Goal: Task Accomplishment & Management: Use online tool/utility

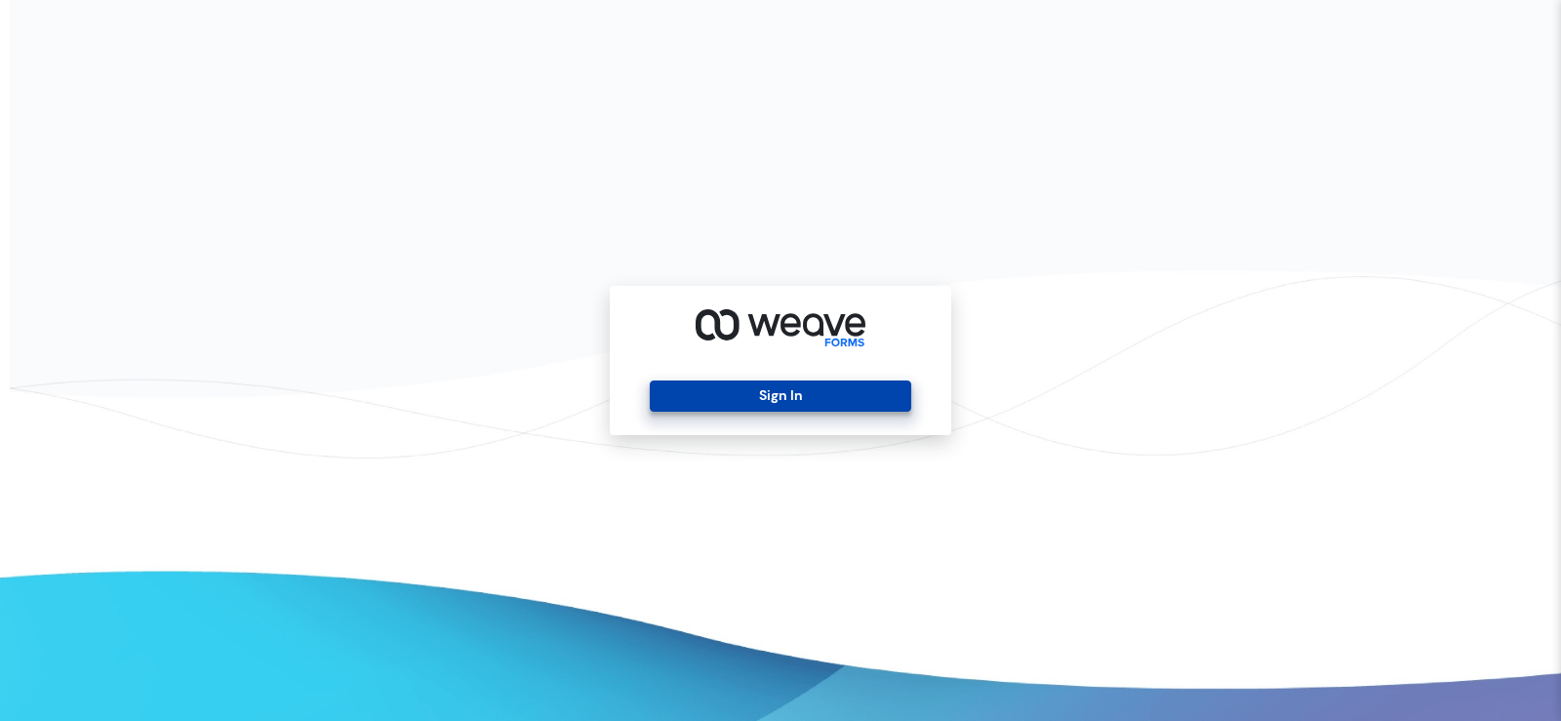
click at [823, 399] on button "Sign In" at bounding box center [780, 395] width 260 height 31
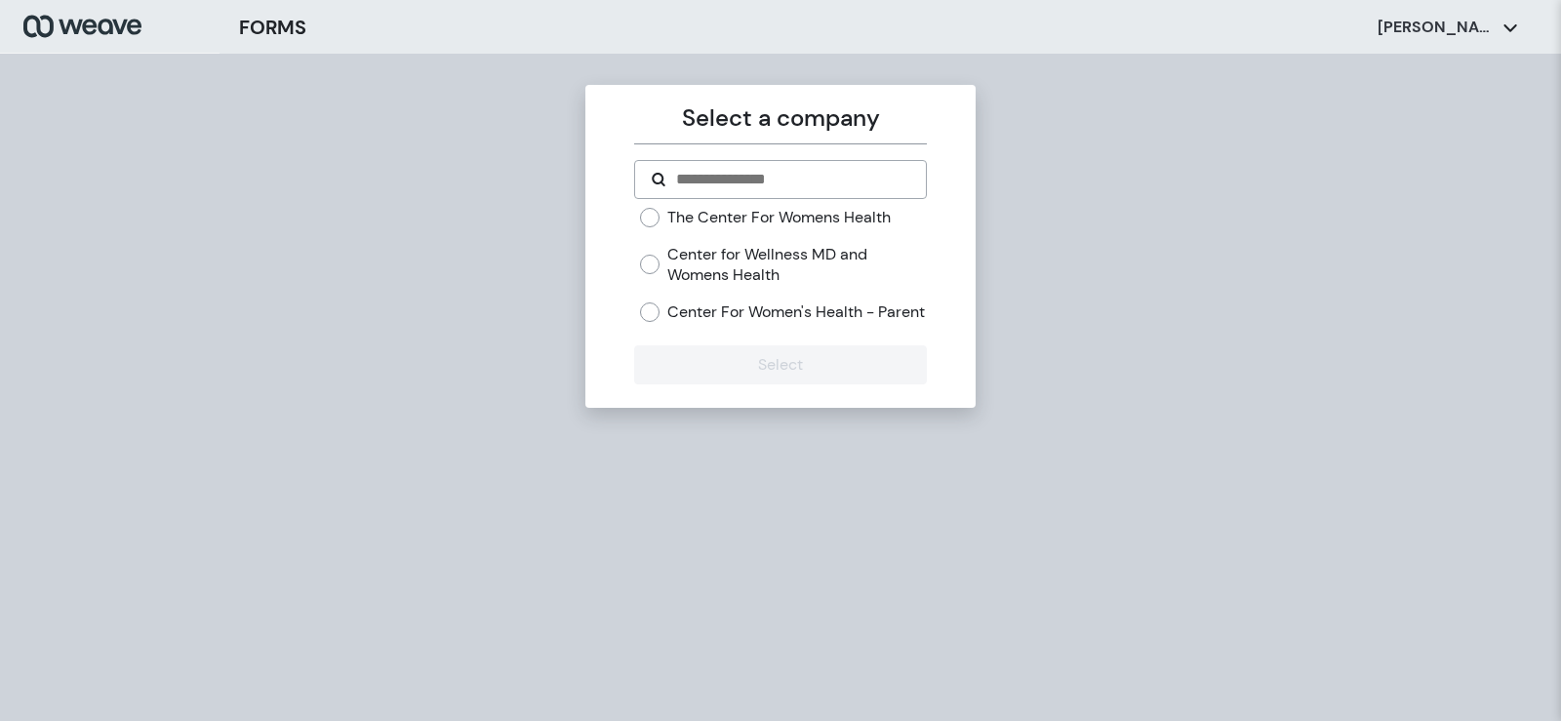
click at [677, 268] on label "Center for Wellness MD and Womens Health" at bounding box center [796, 265] width 259 height 42
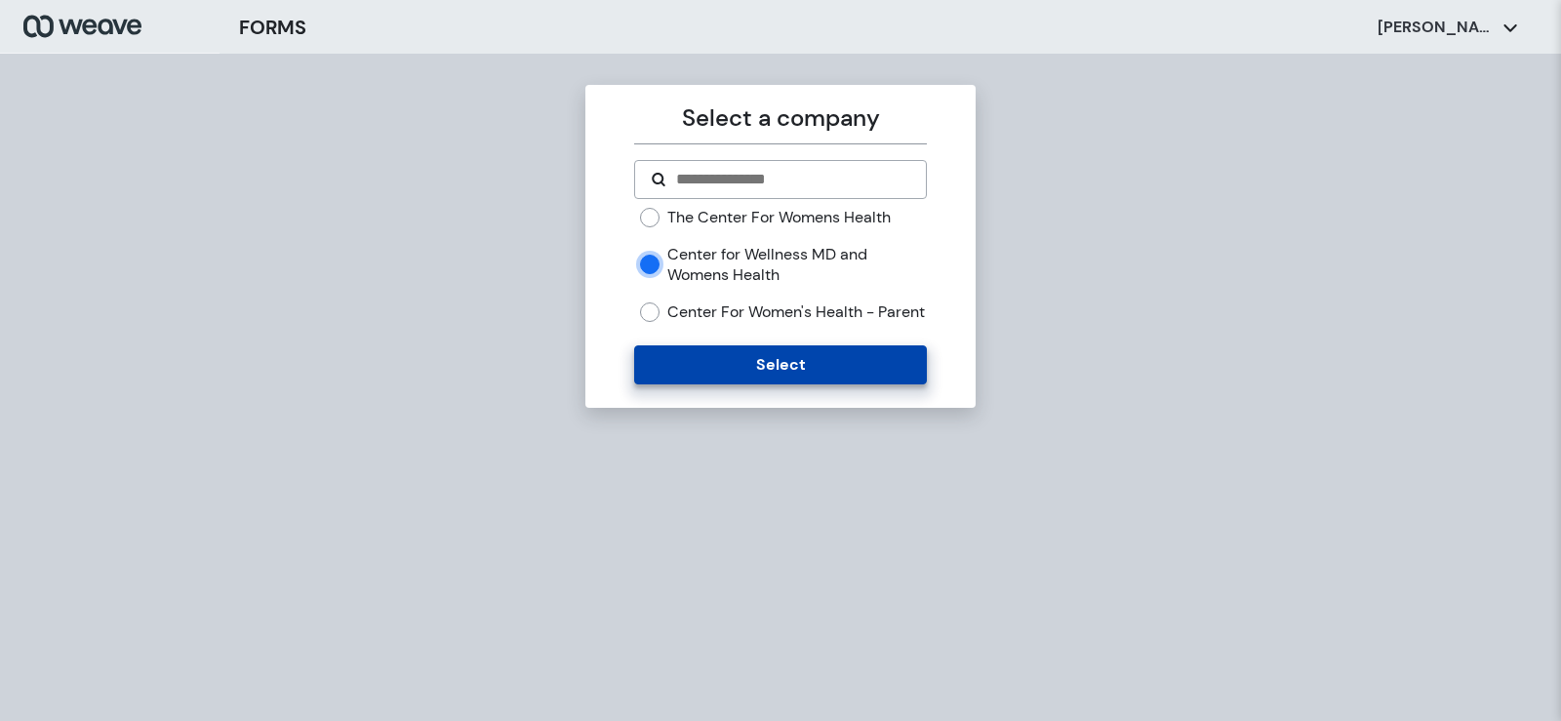
click at [655, 384] on button "Select" at bounding box center [780, 364] width 292 height 39
